Goal: Task Accomplishment & Management: Manage account settings

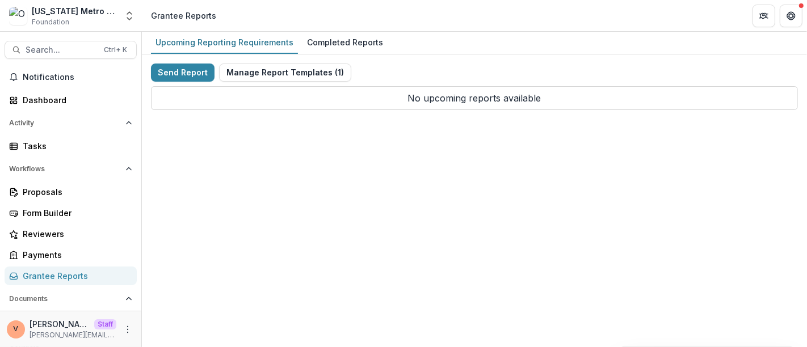
scroll to position [63, 0]
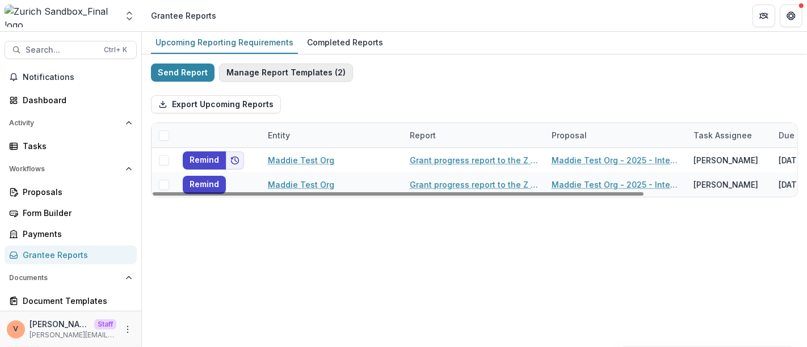
click at [298, 72] on button "Manage Report Templates ( 2 )" at bounding box center [286, 73] width 134 height 18
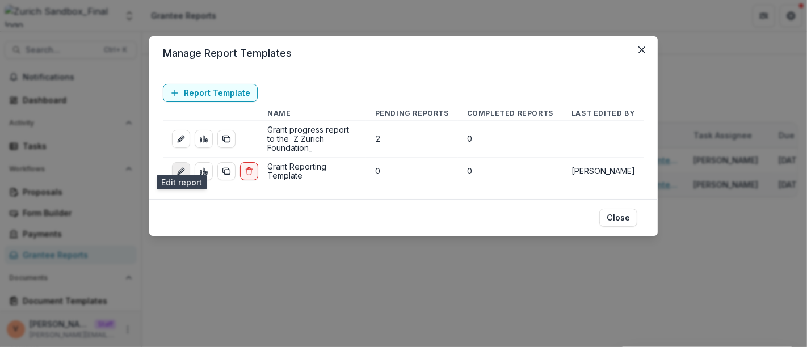
click at [180, 167] on icon "edit-report" at bounding box center [181, 171] width 9 height 9
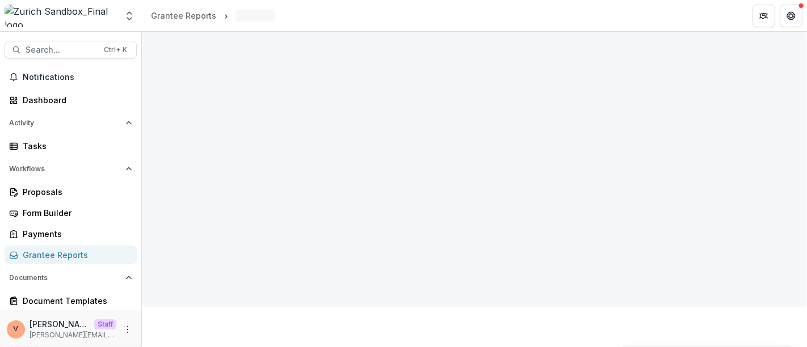
select select "**********"
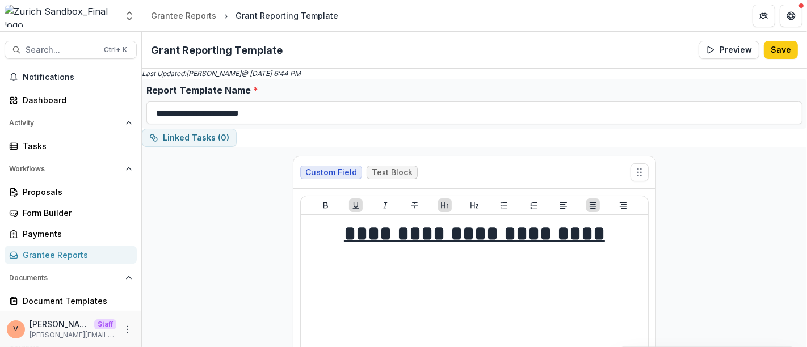
click at [727, 50] on button "Preview" at bounding box center [729, 50] width 61 height 18
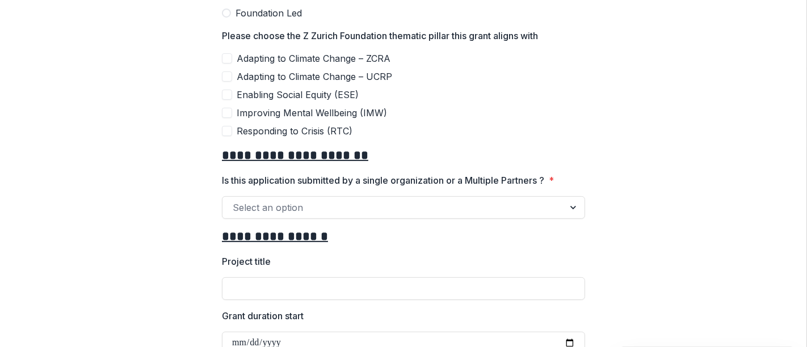
scroll to position [315, 0]
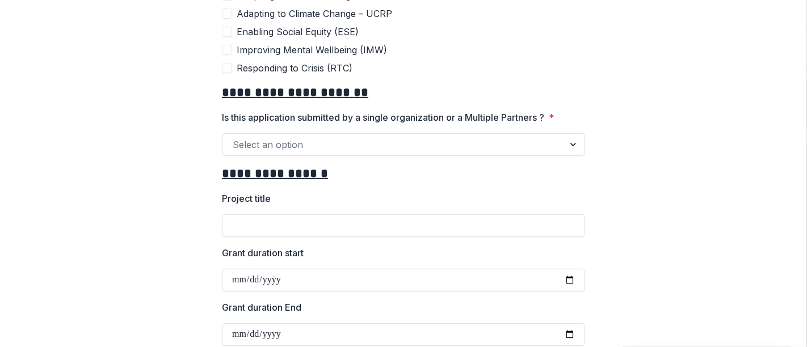
click at [462, 146] on div at bounding box center [393, 145] width 321 height 16
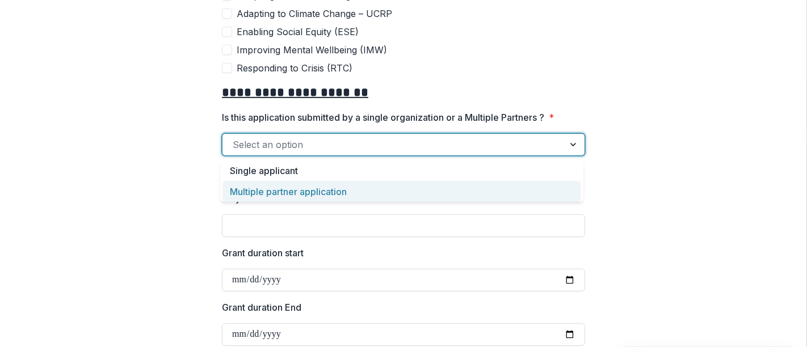
click at [316, 194] on div "Multiple partner application" at bounding box center [402, 191] width 359 height 21
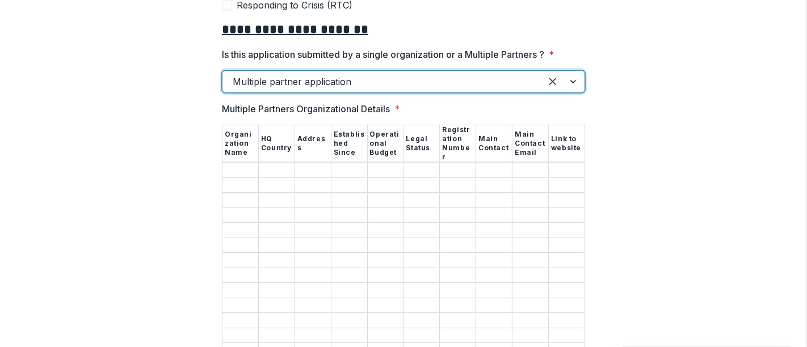
scroll to position [441, 0]
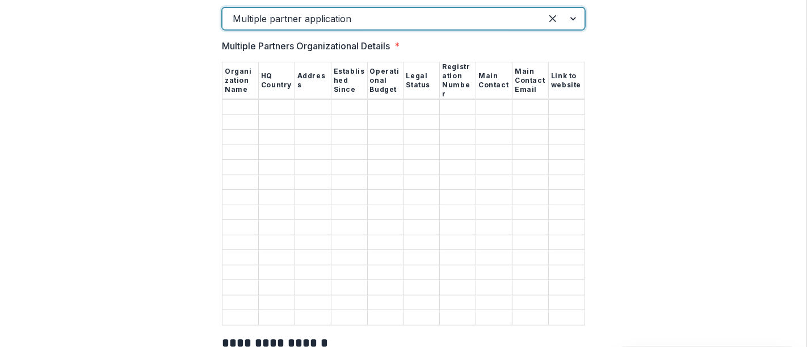
click at [572, 19] on div at bounding box center [563, 19] width 43 height 22
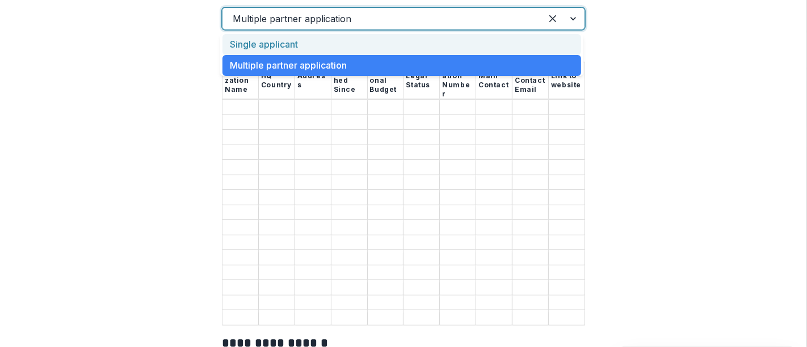
click at [355, 43] on div "Single applicant" at bounding box center [402, 44] width 359 height 21
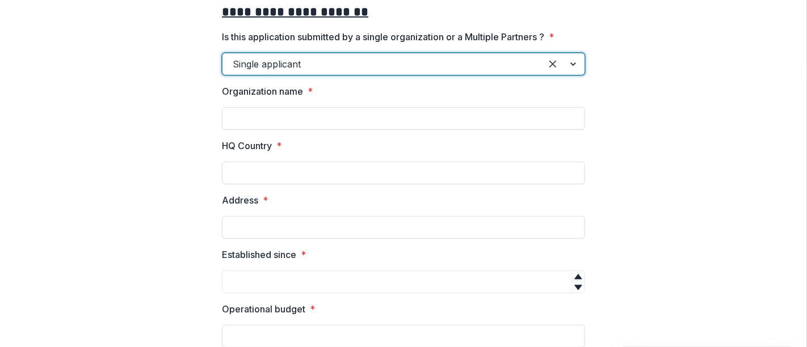
scroll to position [378, 0]
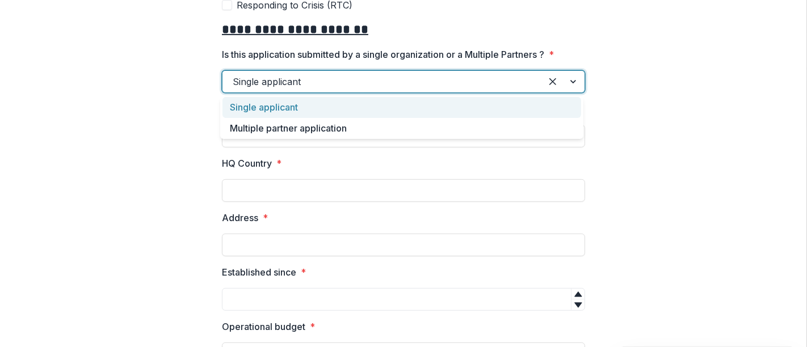
click at [569, 79] on div at bounding box center [563, 82] width 43 height 22
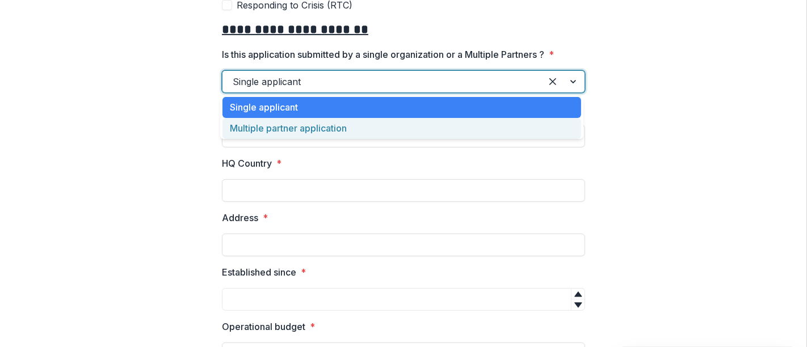
click at [395, 127] on div "Multiple partner application" at bounding box center [402, 128] width 359 height 21
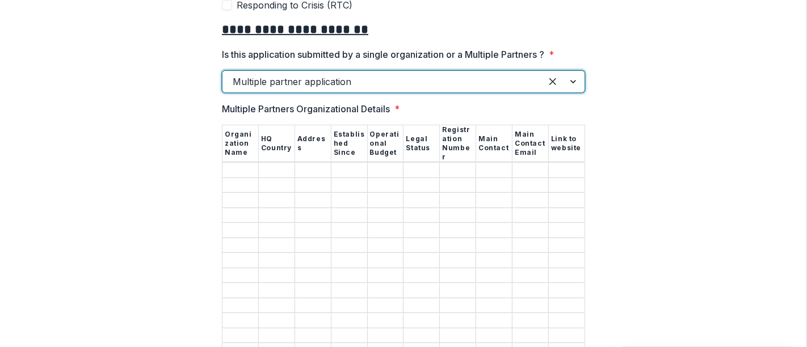
click at [572, 74] on div at bounding box center [563, 82] width 43 height 22
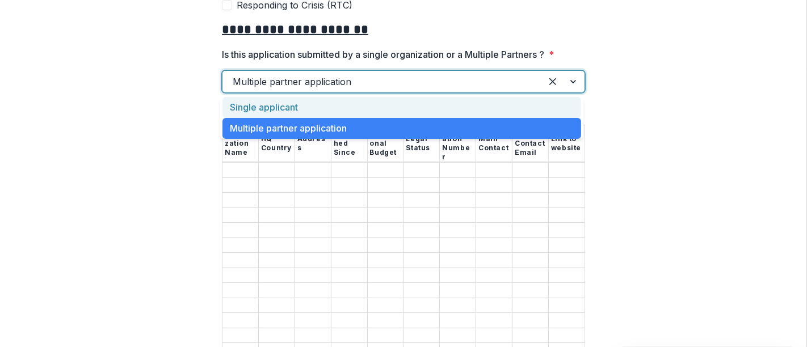
click at [383, 106] on div "Single applicant" at bounding box center [402, 107] width 359 height 21
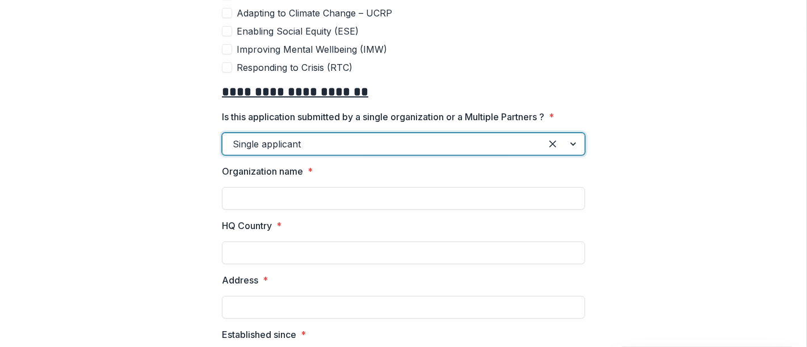
scroll to position [315, 0]
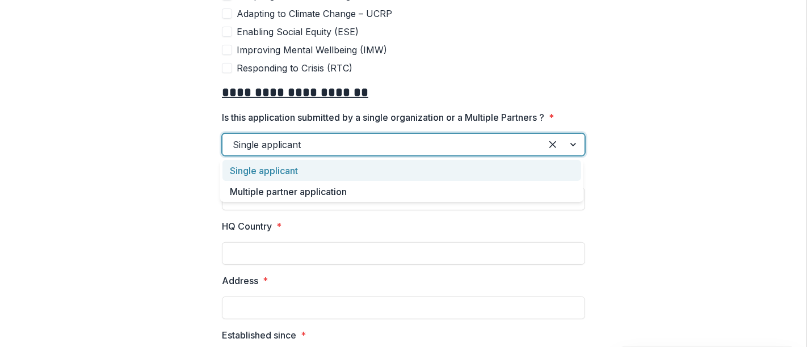
click at [569, 143] on div at bounding box center [563, 145] width 43 height 22
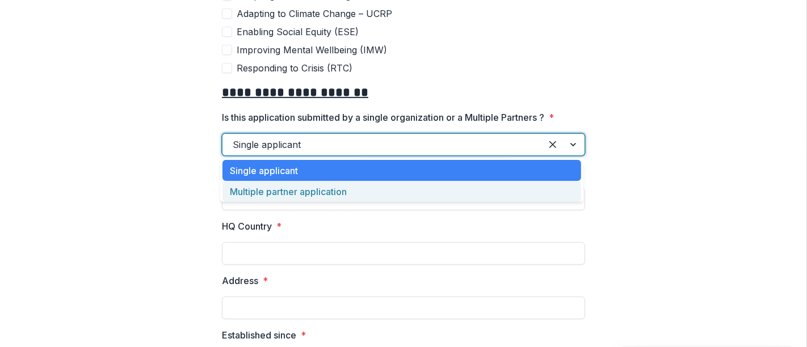
click at [415, 192] on div "Multiple partner application" at bounding box center [402, 191] width 359 height 21
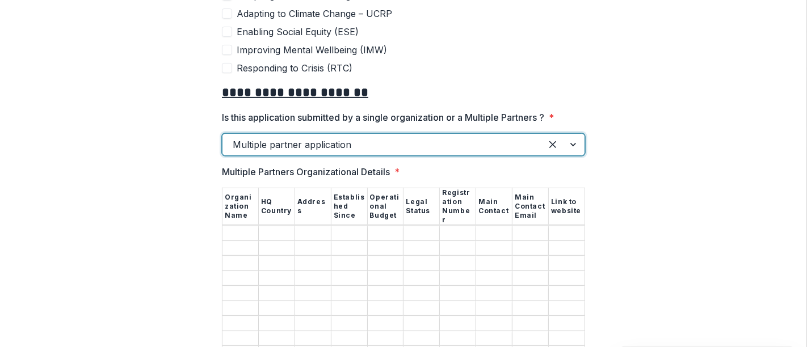
click at [574, 143] on div at bounding box center [563, 145] width 43 height 22
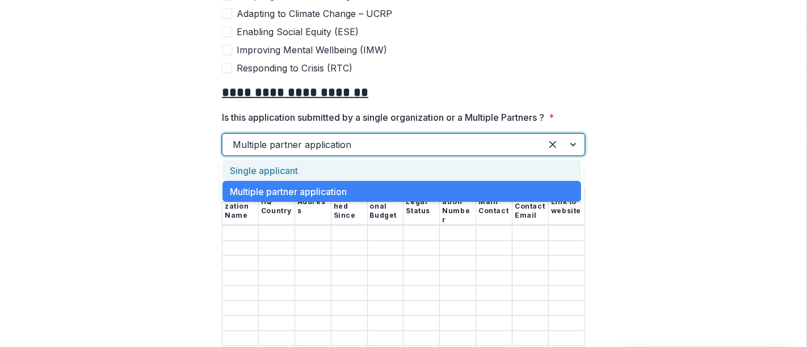
click at [391, 167] on div "Single applicant" at bounding box center [402, 170] width 359 height 21
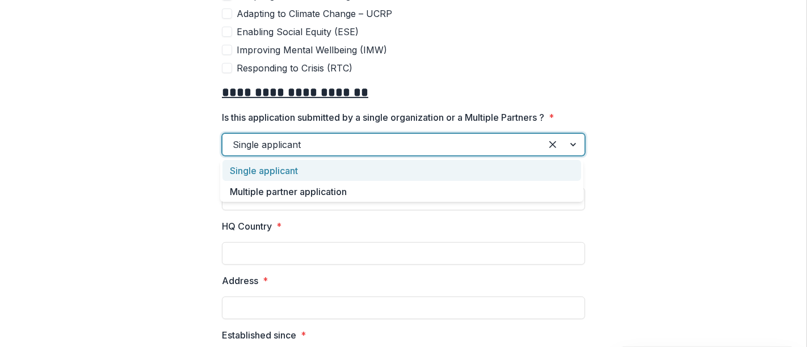
click at [569, 142] on div at bounding box center [563, 145] width 43 height 22
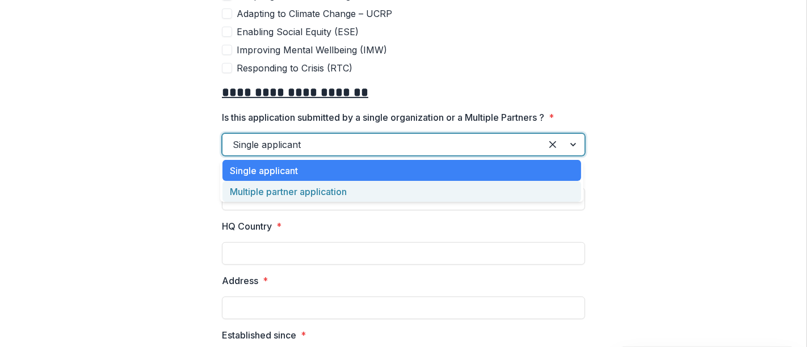
click at [393, 190] on div "Multiple partner application" at bounding box center [402, 191] width 359 height 21
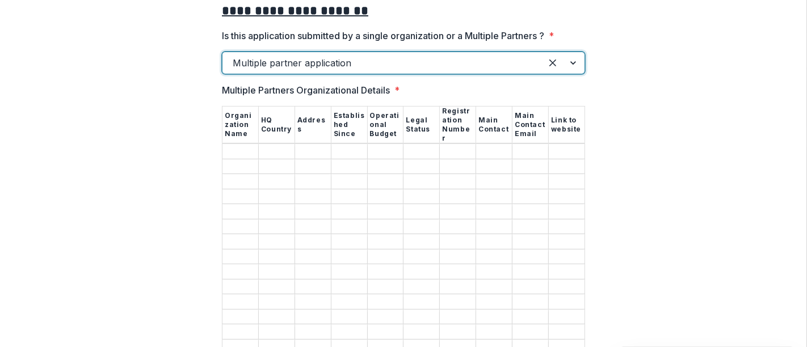
scroll to position [378, 0]
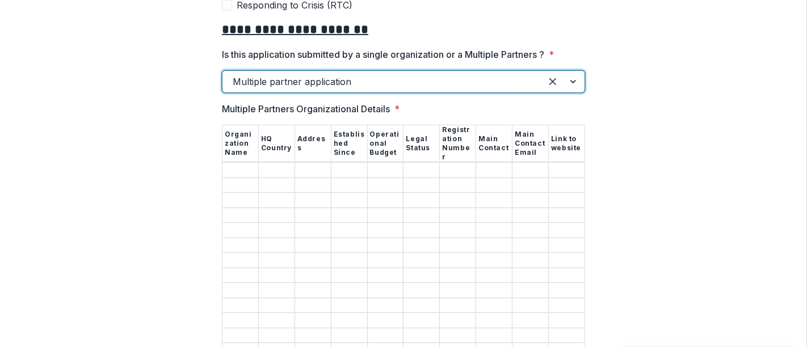
click at [571, 80] on div at bounding box center [563, 82] width 43 height 22
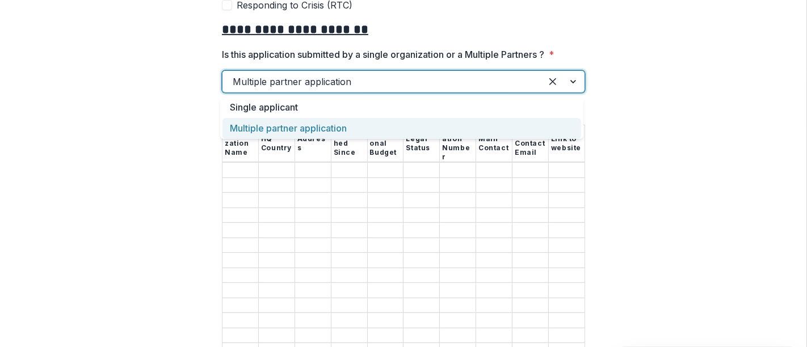
click at [571, 80] on div at bounding box center [563, 82] width 43 height 22
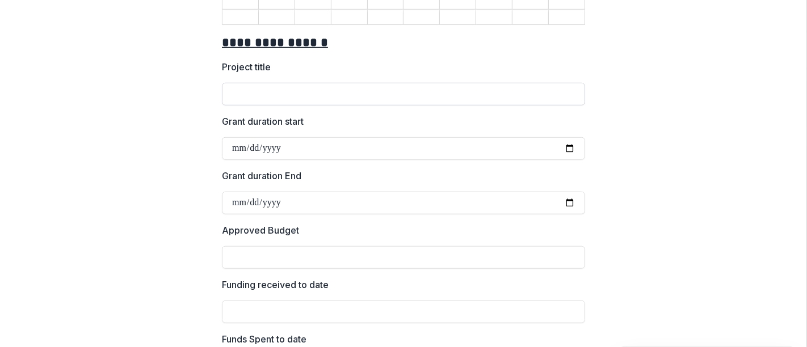
scroll to position [757, 0]
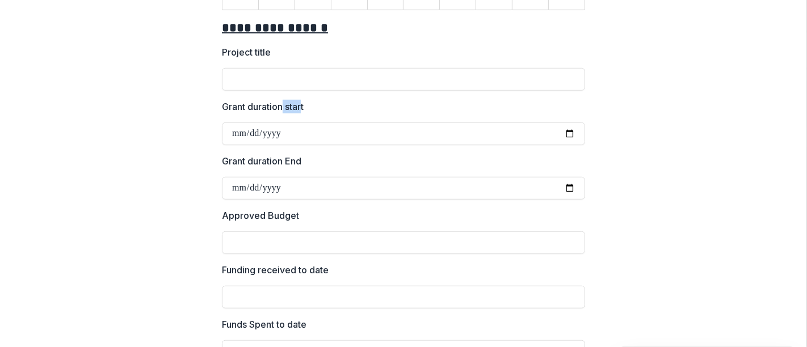
drag, startPoint x: 284, startPoint y: 82, endPoint x: 301, endPoint y: 83, distance: 17.7
click at [301, 100] on p "Grant duration start" at bounding box center [263, 107] width 82 height 14
drag, startPoint x: 281, startPoint y: 138, endPoint x: 318, endPoint y: 136, distance: 37.5
click at [318, 154] on label "Grant duration End" at bounding box center [400, 161] width 357 height 14
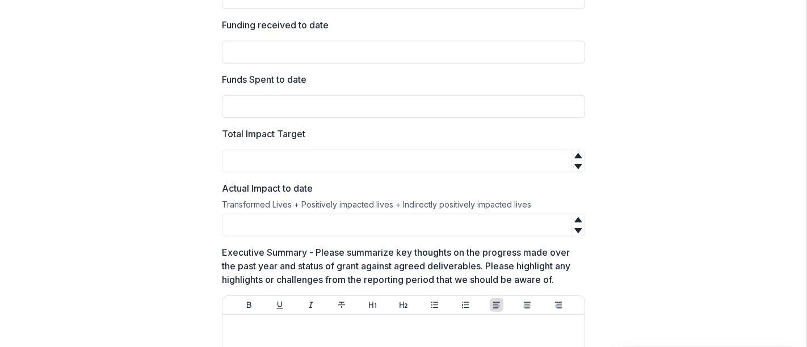
scroll to position [1009, 0]
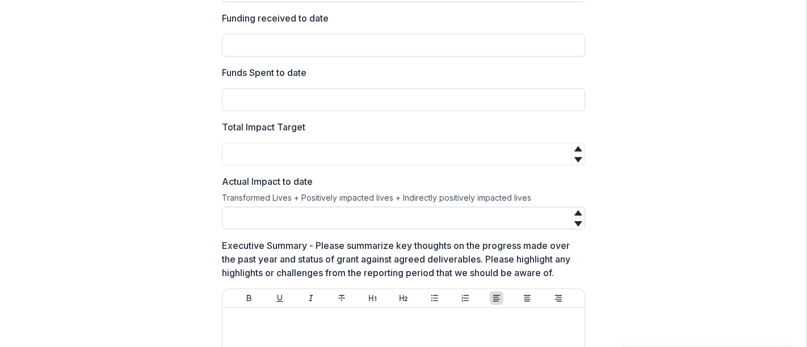
click at [265, 207] on input "Actual Impact to date" at bounding box center [403, 218] width 363 height 23
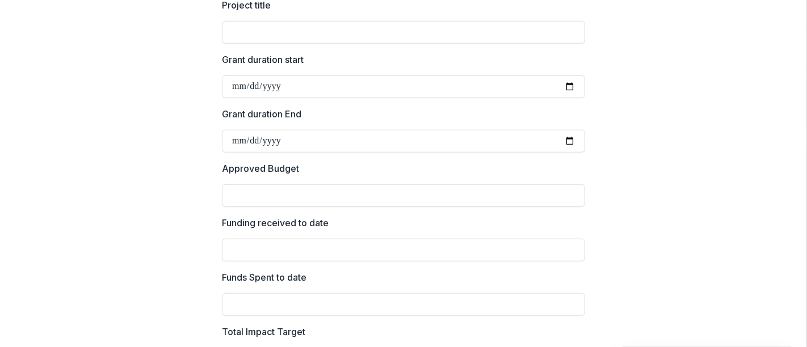
scroll to position [0, 0]
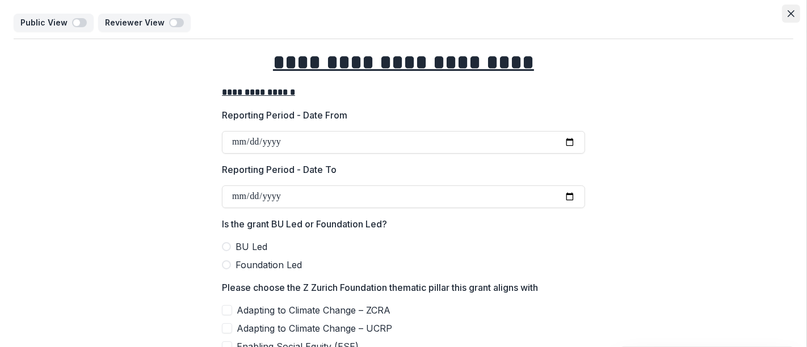
click at [788, 11] on icon "Close" at bounding box center [791, 13] width 7 height 7
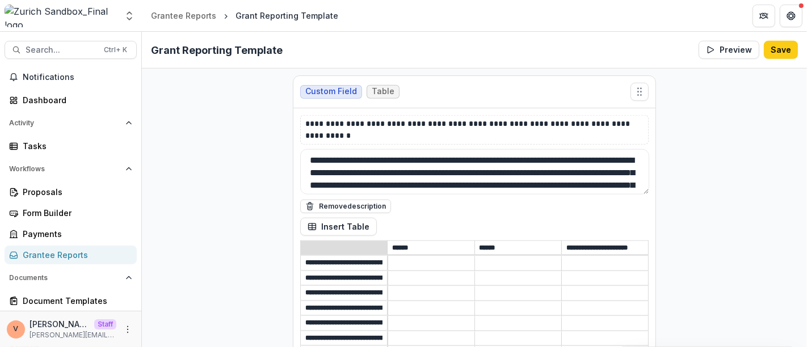
scroll to position [15391, 0]
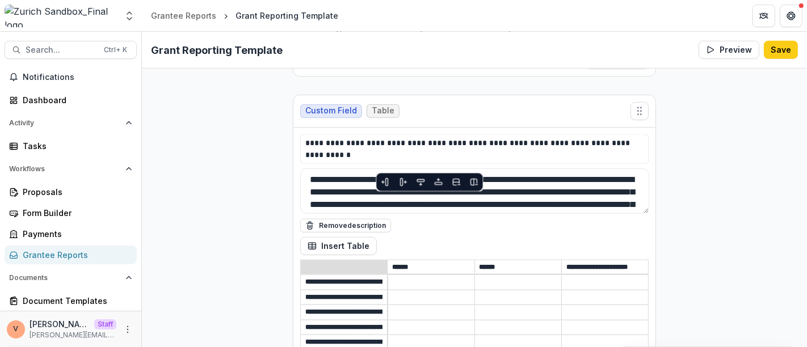
click at [404, 291] on input at bounding box center [431, 298] width 86 height 14
click at [408, 276] on input at bounding box center [431, 283] width 86 height 14
click at [334, 291] on input "**********" at bounding box center [344, 298] width 86 height 14
click at [414, 291] on input at bounding box center [431, 298] width 86 height 14
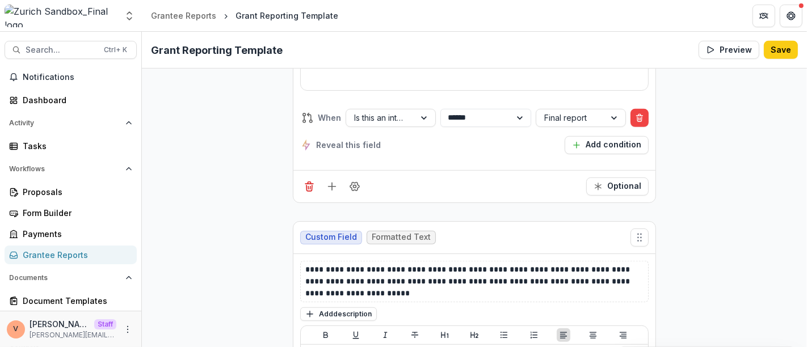
scroll to position [22455, 0]
